Goal: Navigation & Orientation: Find specific page/section

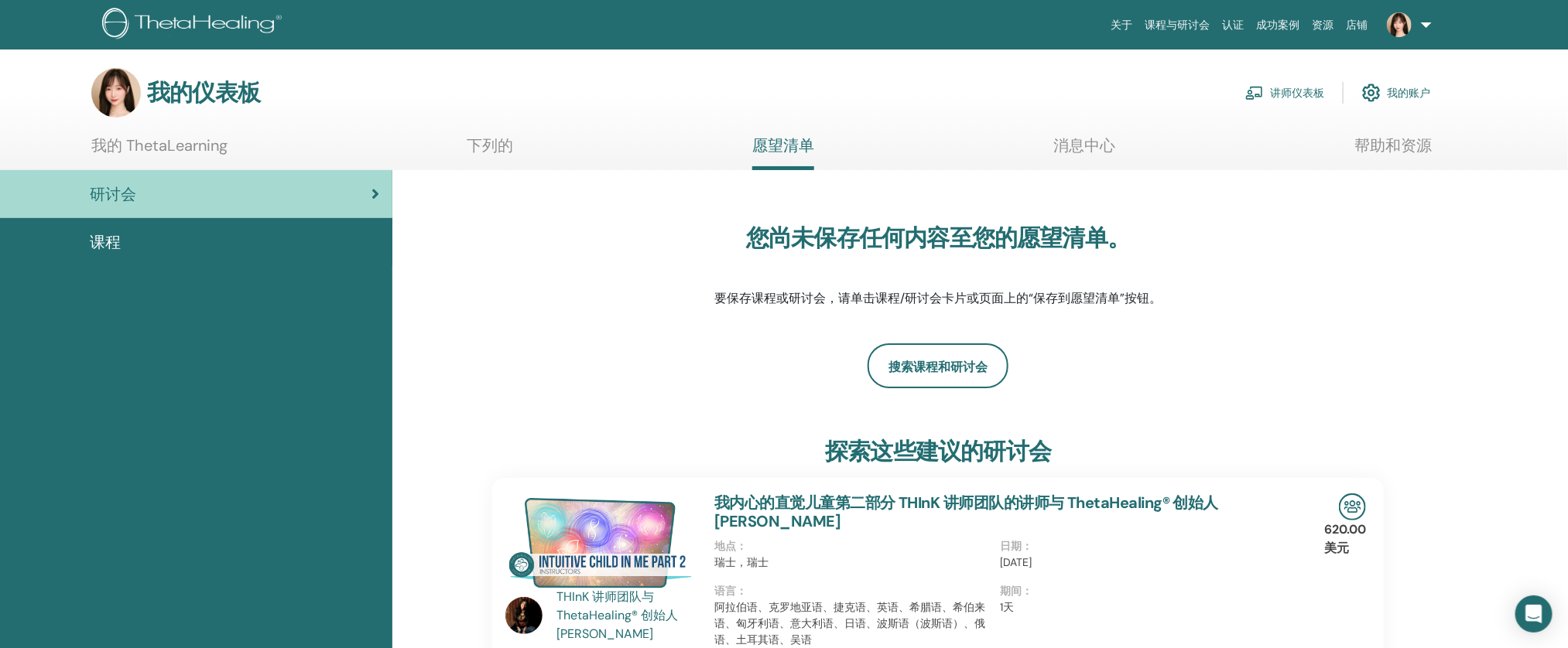
click at [1300, 90] on font "讲师仪表板" at bounding box center [1297, 94] width 54 height 14
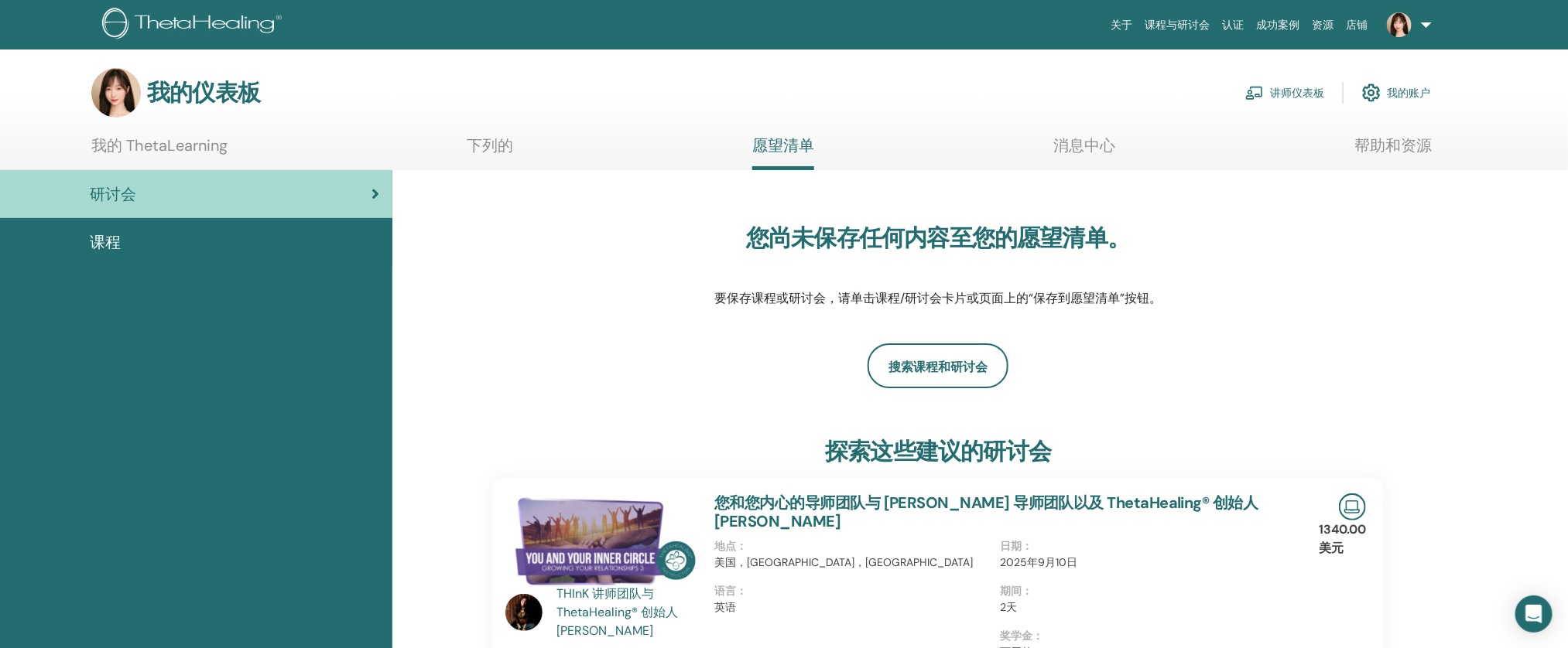
click at [503, 153] on font "下列的" at bounding box center [489, 145] width 46 height 20
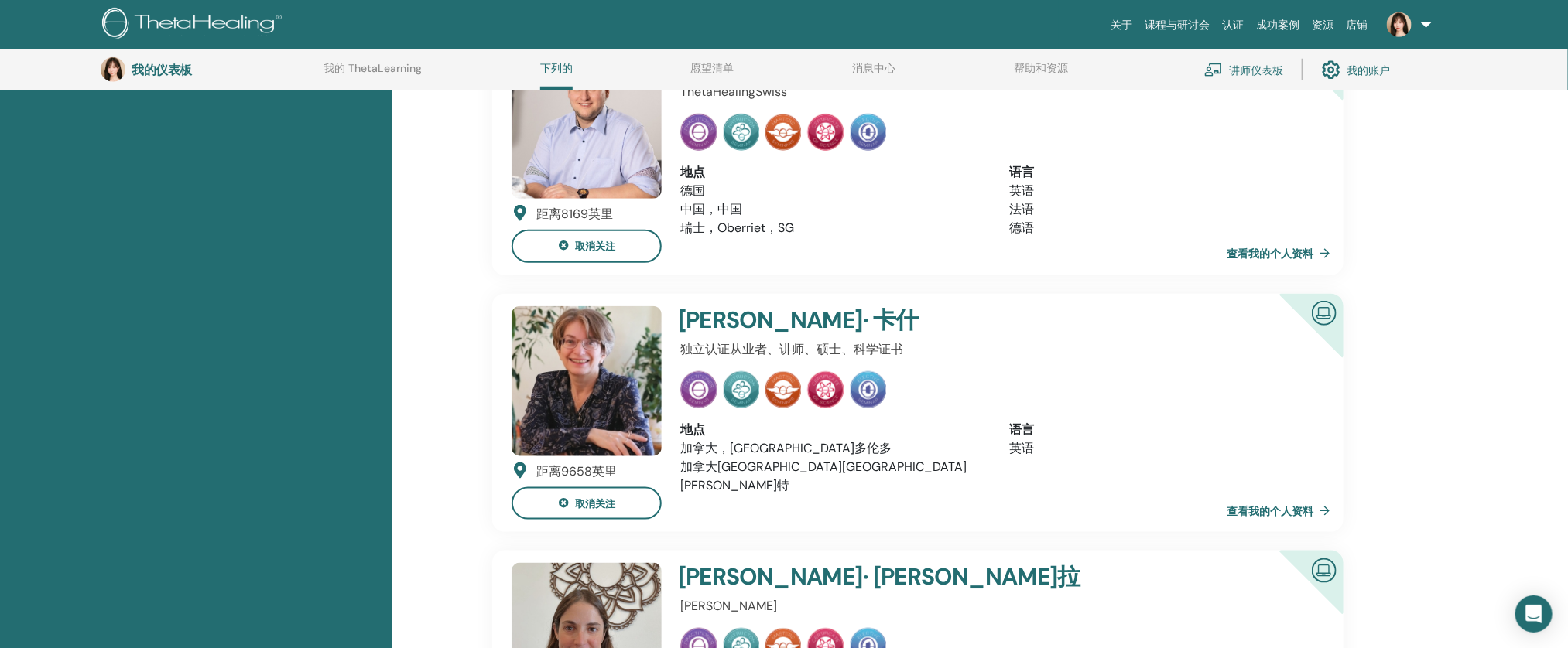
scroll to position [596, 0]
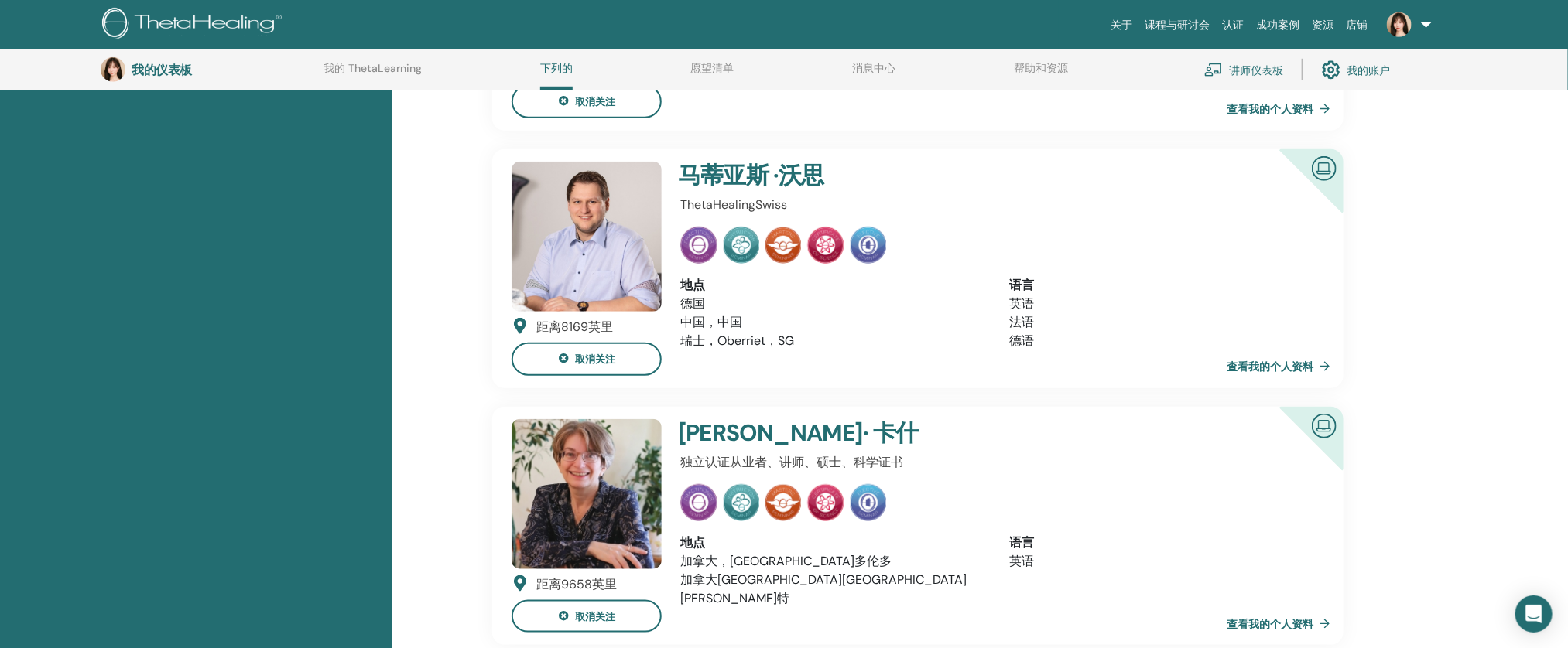
click at [1312, 363] on font "查看我的个人资料" at bounding box center [1270, 367] width 87 height 14
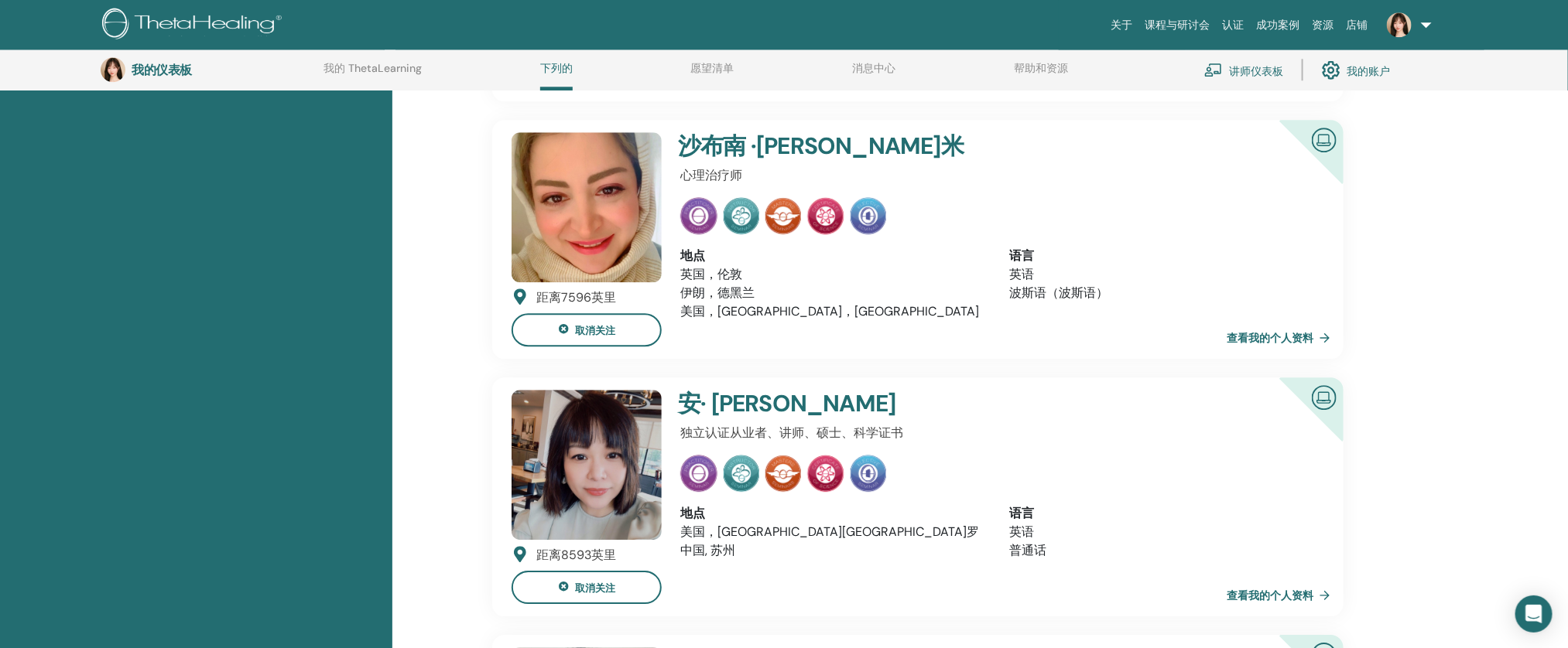
scroll to position [2265, 0]
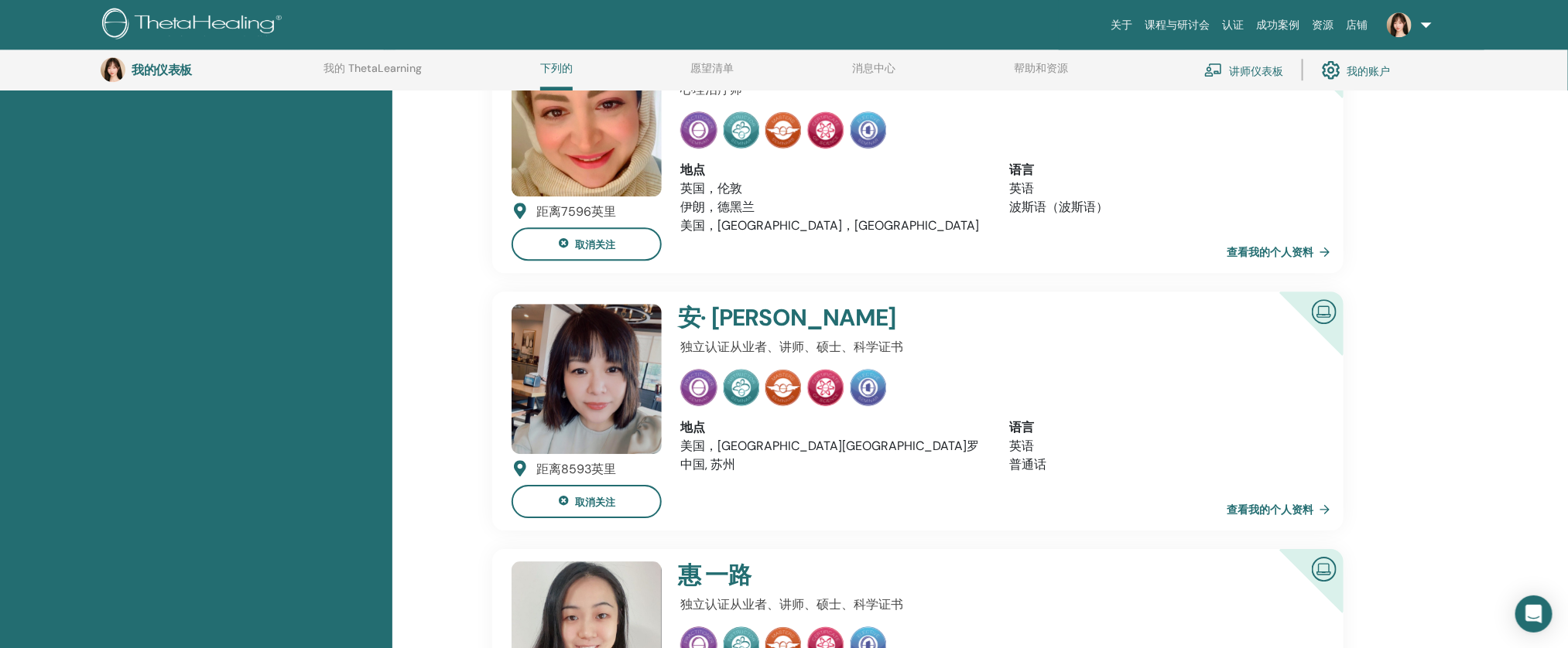
click at [1249, 503] on font "查看我的个人资料" at bounding box center [1270, 510] width 87 height 14
